Goal: Transaction & Acquisition: Purchase product/service

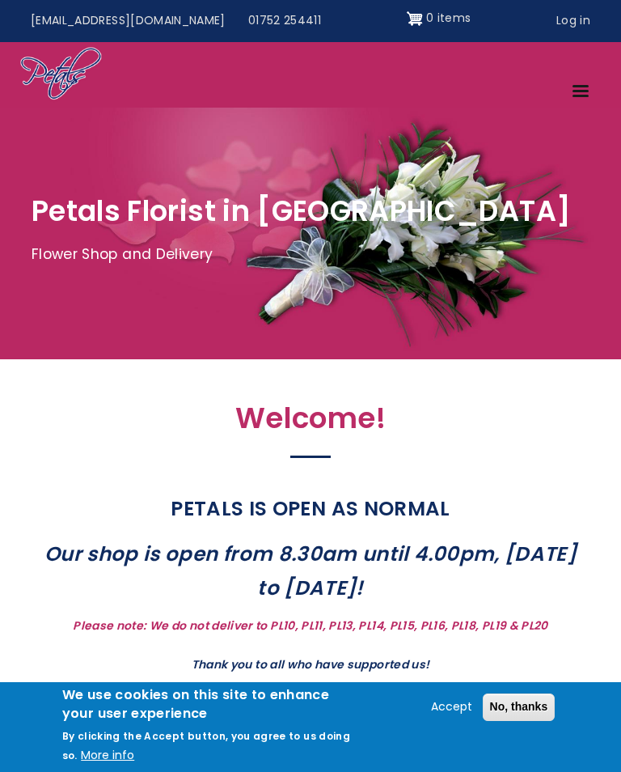
click at [530, 713] on button "No, thanks" at bounding box center [519, 707] width 73 height 28
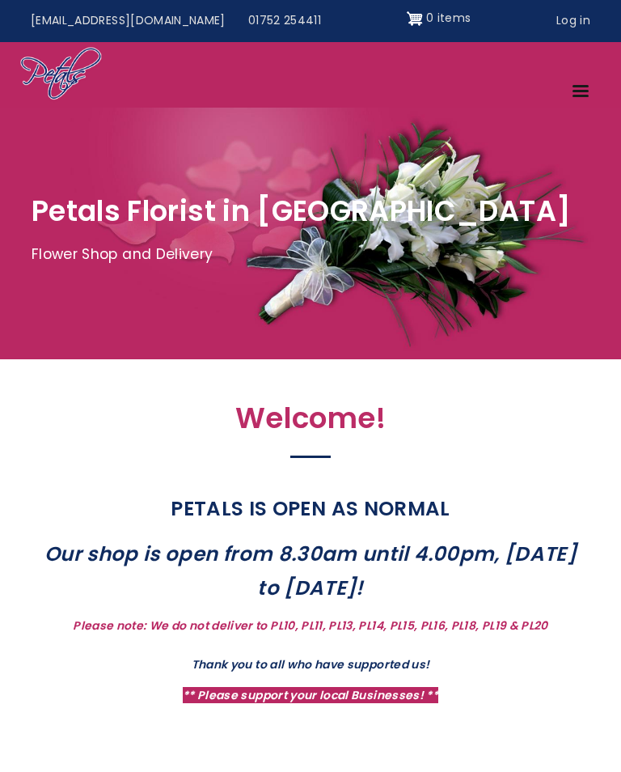
click at [573, 84] on link "Menu" at bounding box center [582, 92] width 40 height 28
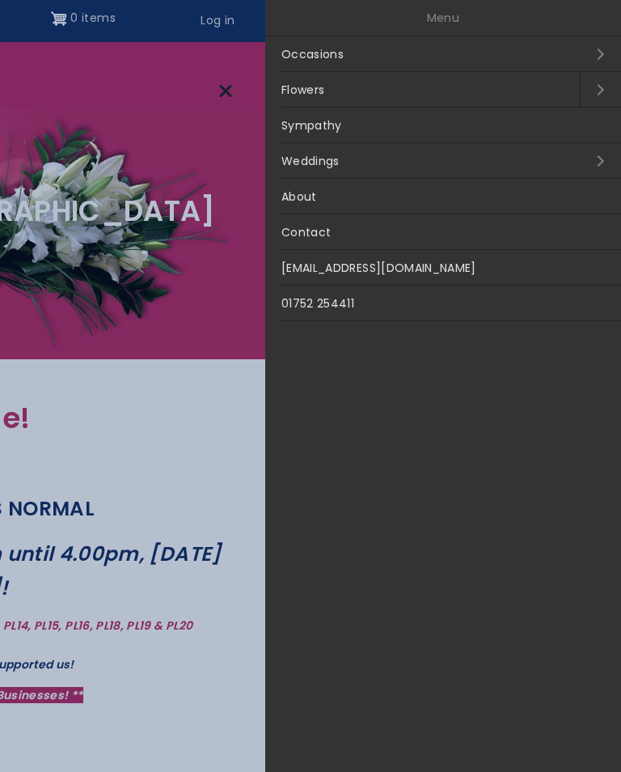
click at [315, 128] on link "Sympathy" at bounding box center [443, 126] width 356 height 36
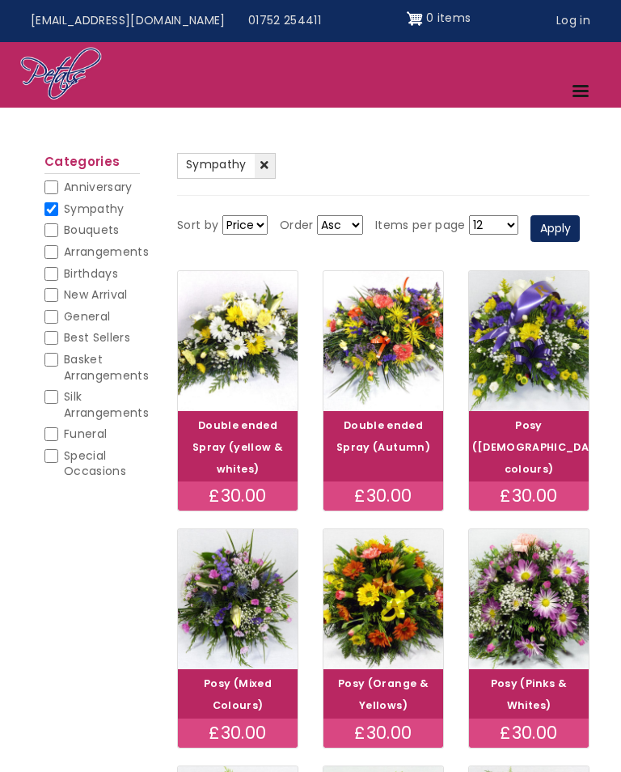
click at [50, 427] on input "Funeral" at bounding box center [51, 434] width 14 height 14
checkbox input "true"
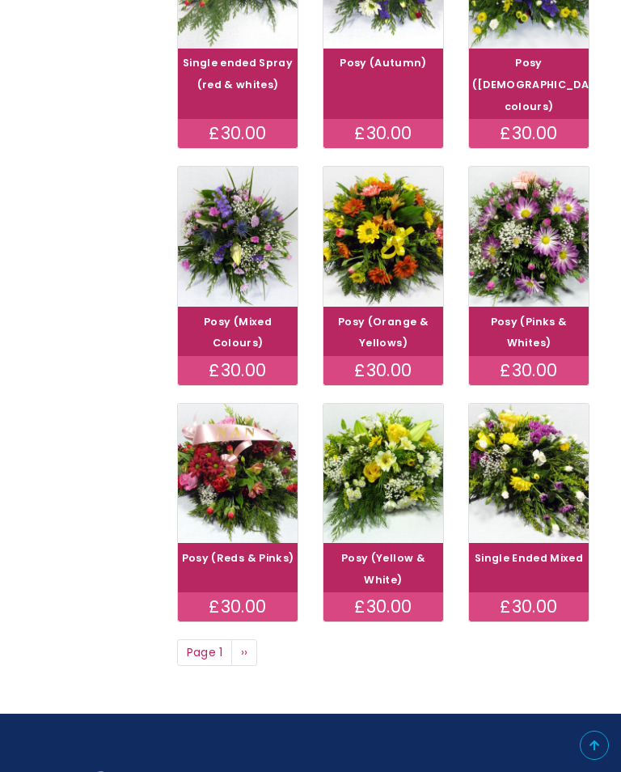
scroll to position [675, 0]
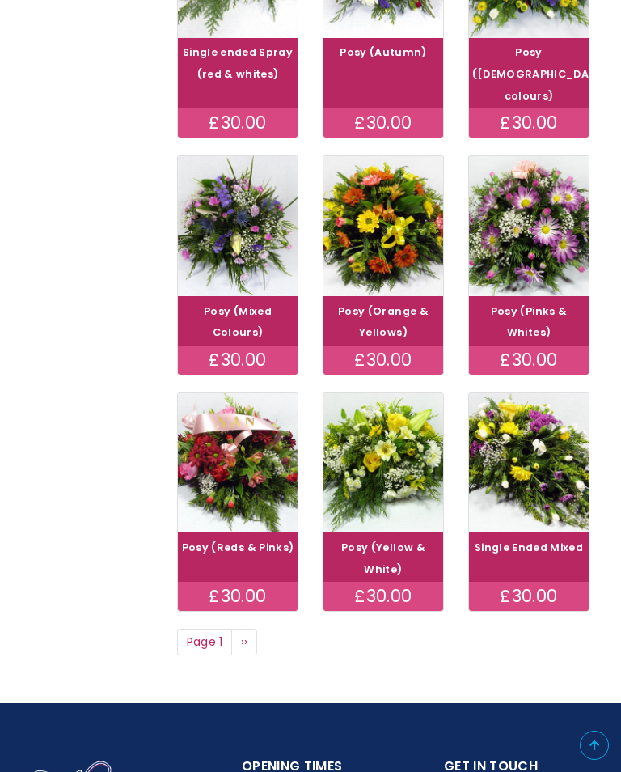
click at [528, 473] on img at bounding box center [529, 463] width 120 height 140
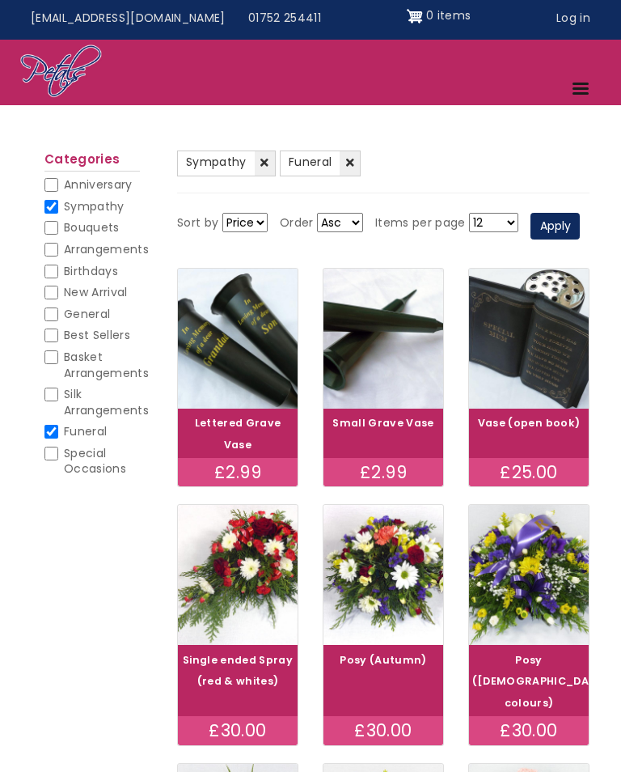
scroll to position [0, 0]
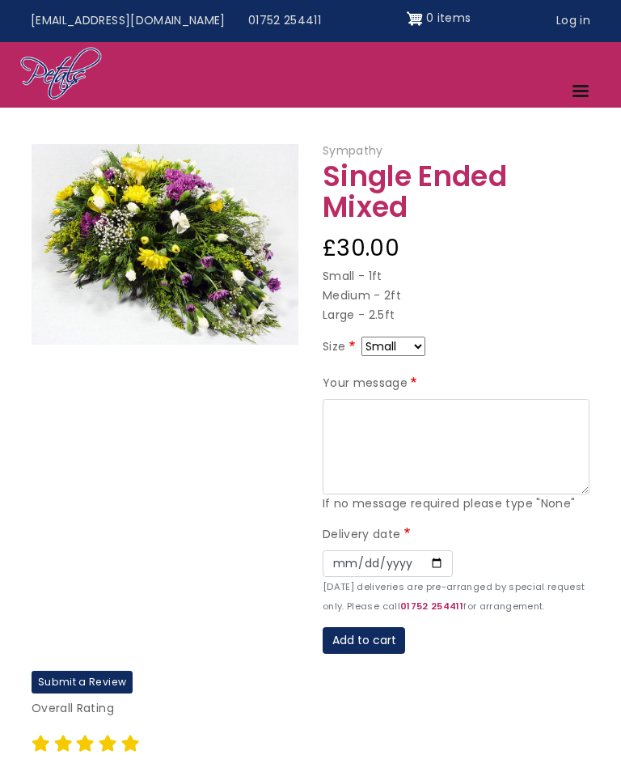
click at [422, 343] on select "Small Medium Large" at bounding box center [394, 345] width 64 height 19
select select "9"
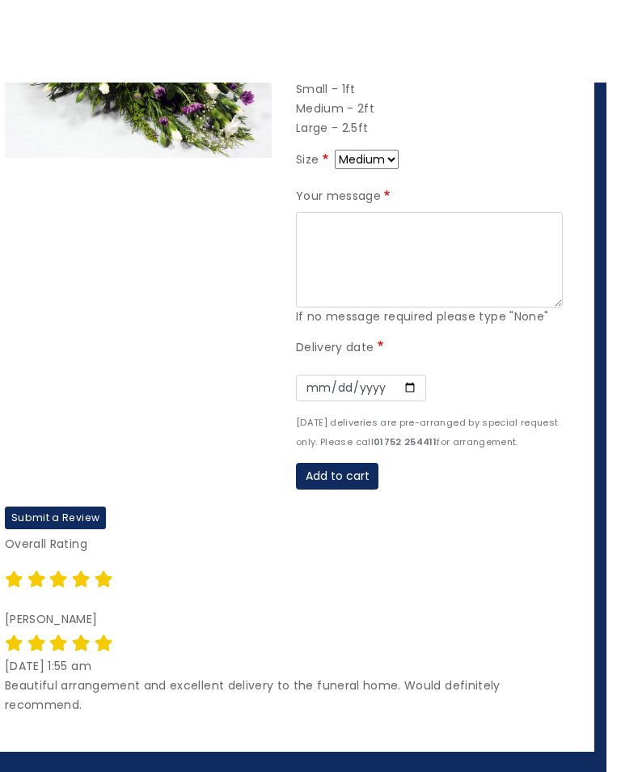
scroll to position [0, 12]
